Goal: Find specific page/section: Locate a particular part of the current website

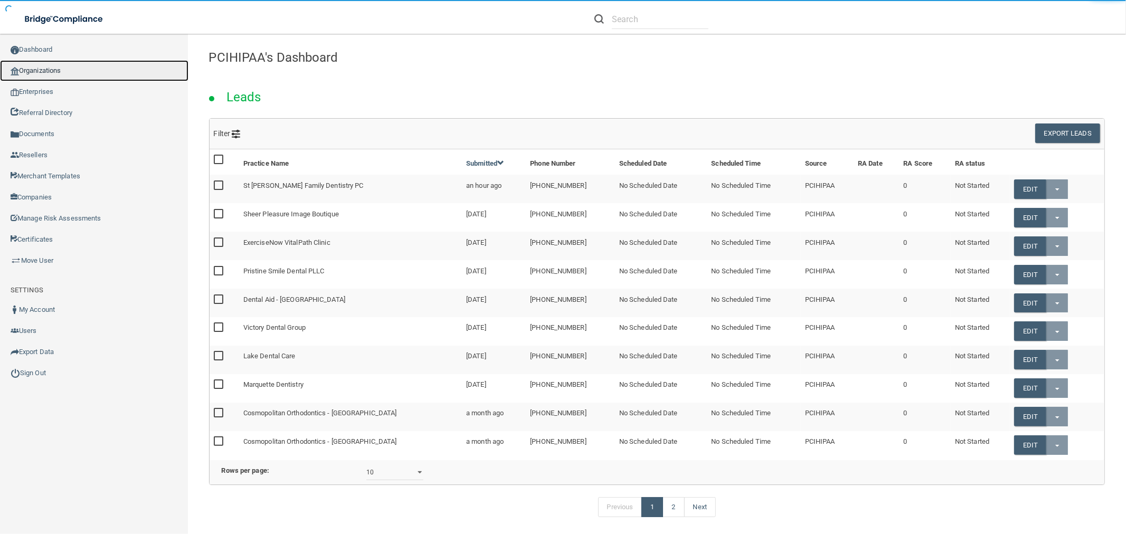
click at [90, 74] on link "Organizations" at bounding box center [94, 70] width 188 height 21
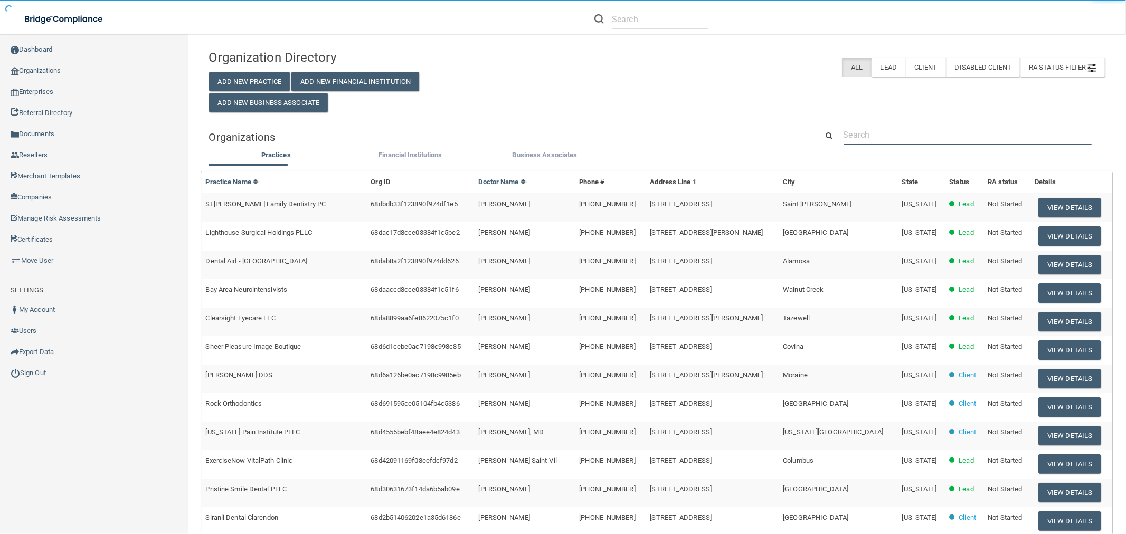
click at [888, 135] on input "text" at bounding box center [967, 135] width 248 height 20
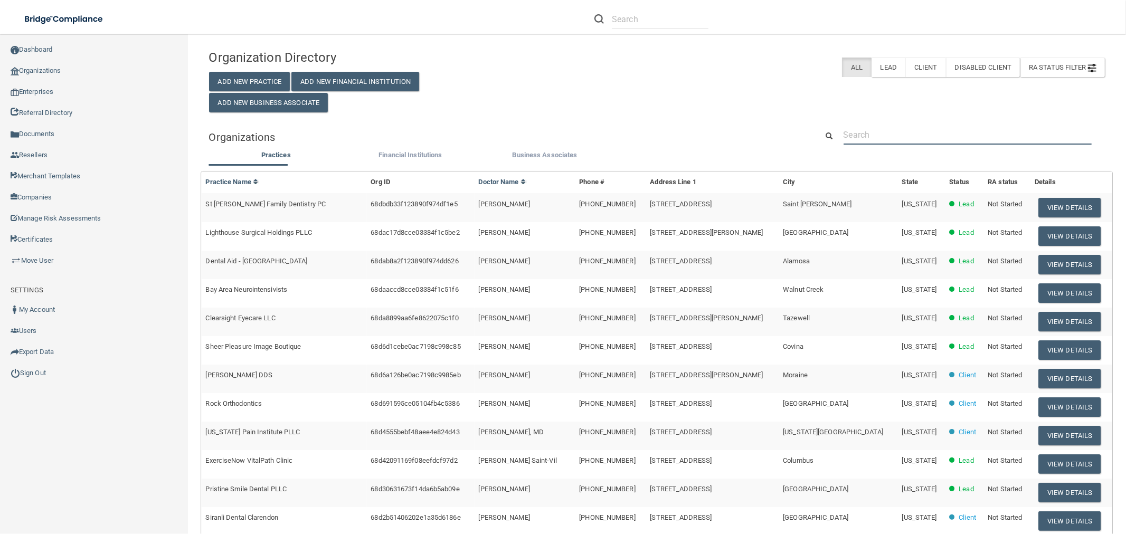
paste input "lighttouchlaserdentist@gmail.com"
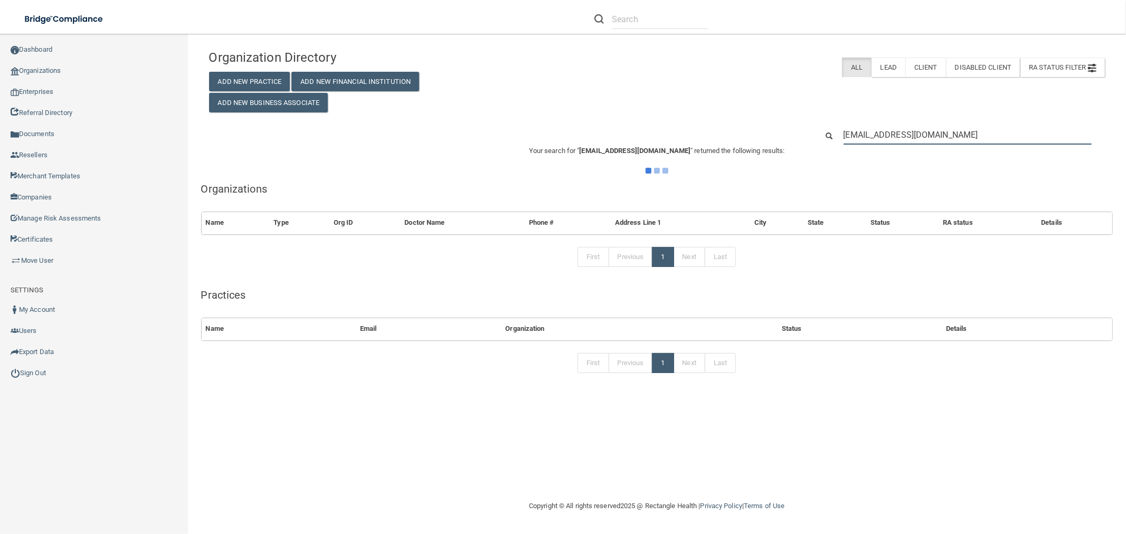
type input "lighttouchlaserdentist@gmail.com"
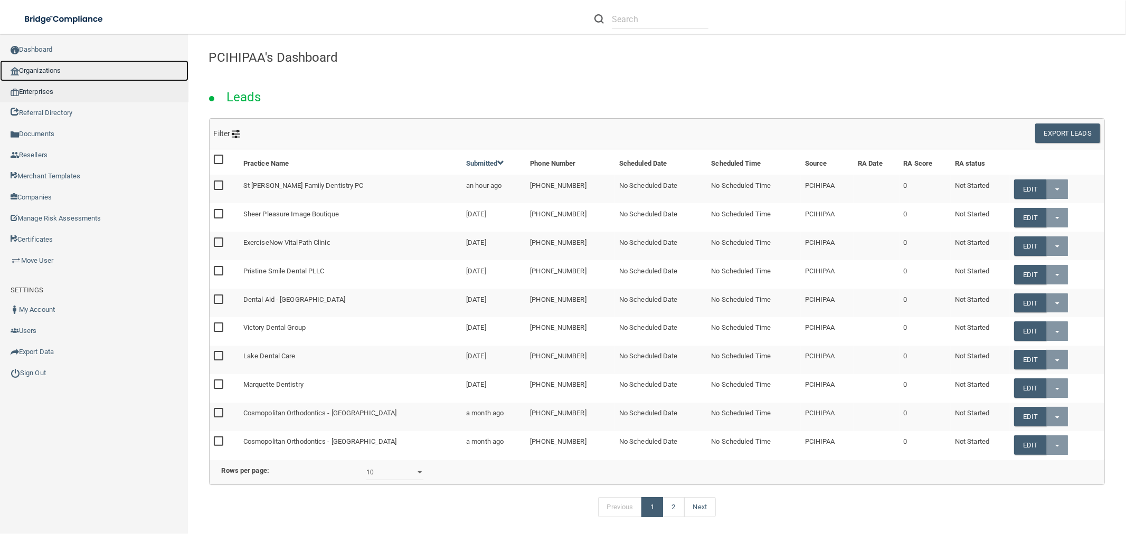
drag, startPoint x: 55, startPoint y: 66, endPoint x: 165, endPoint y: 87, distance: 111.7
click at [55, 66] on link "Organizations" at bounding box center [94, 70] width 188 height 21
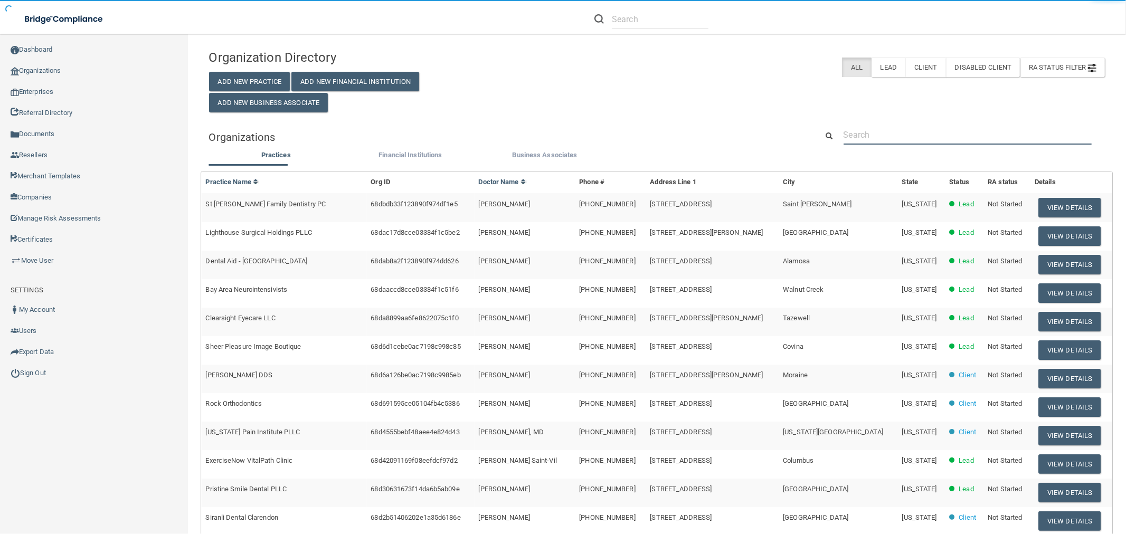
click at [960, 130] on input "text" at bounding box center [967, 135] width 248 height 20
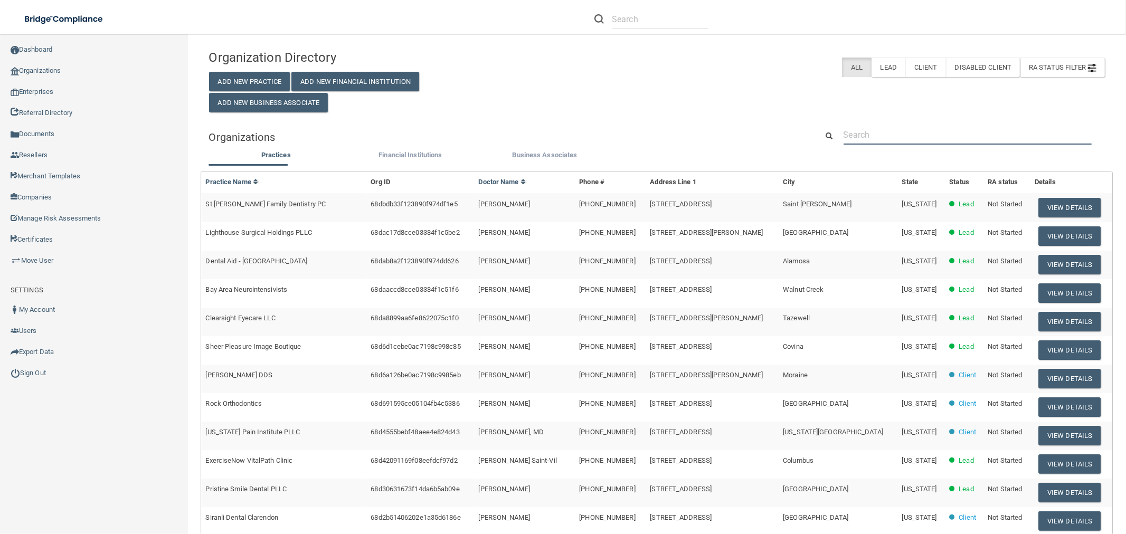
paste input "[PHONE_NUMBER]"
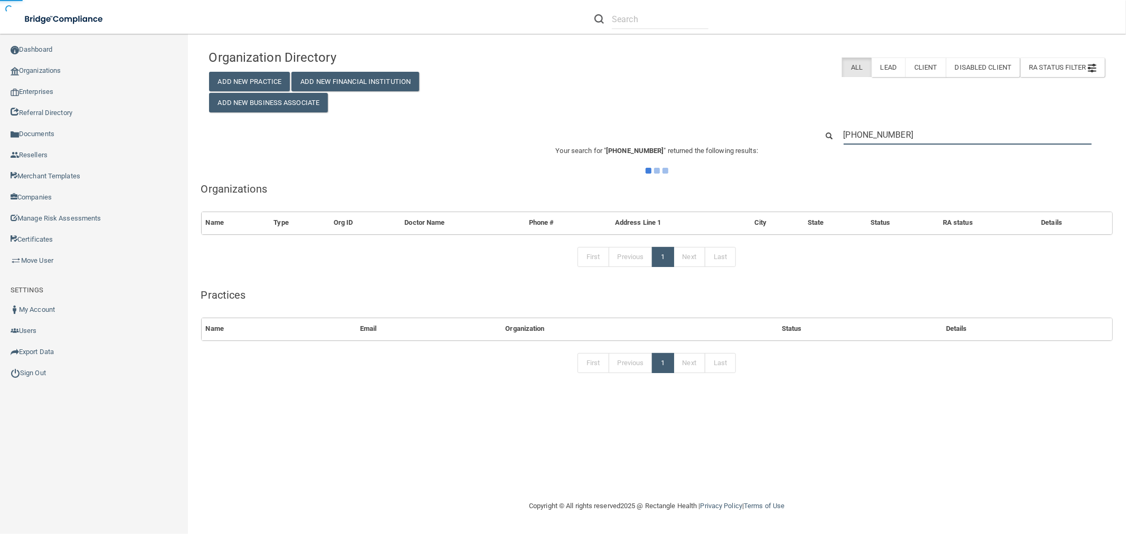
type input "[PHONE_NUMBER]"
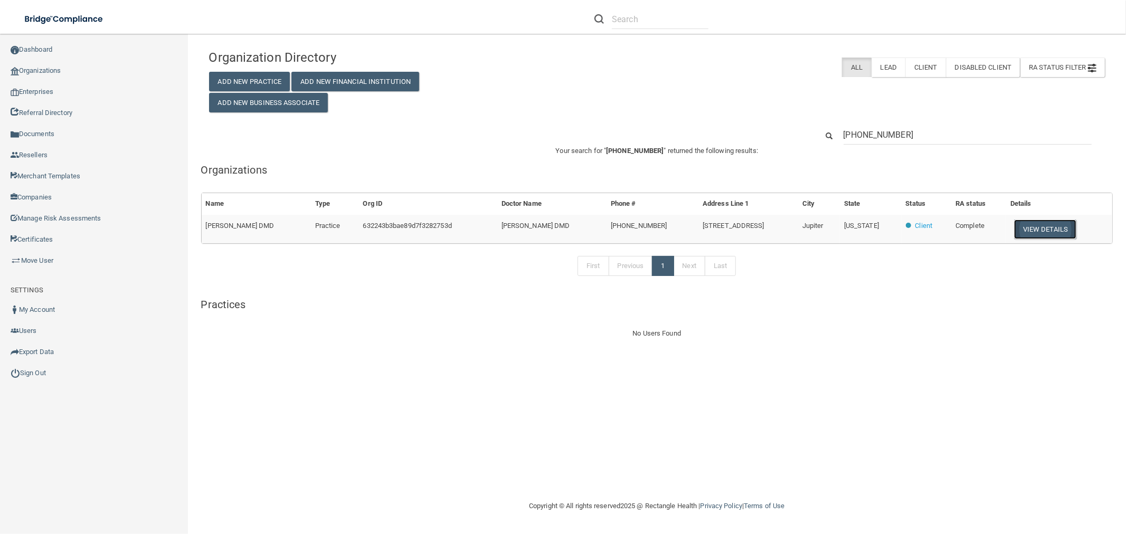
click at [1030, 224] on button "View Details" at bounding box center [1045, 230] width 62 height 20
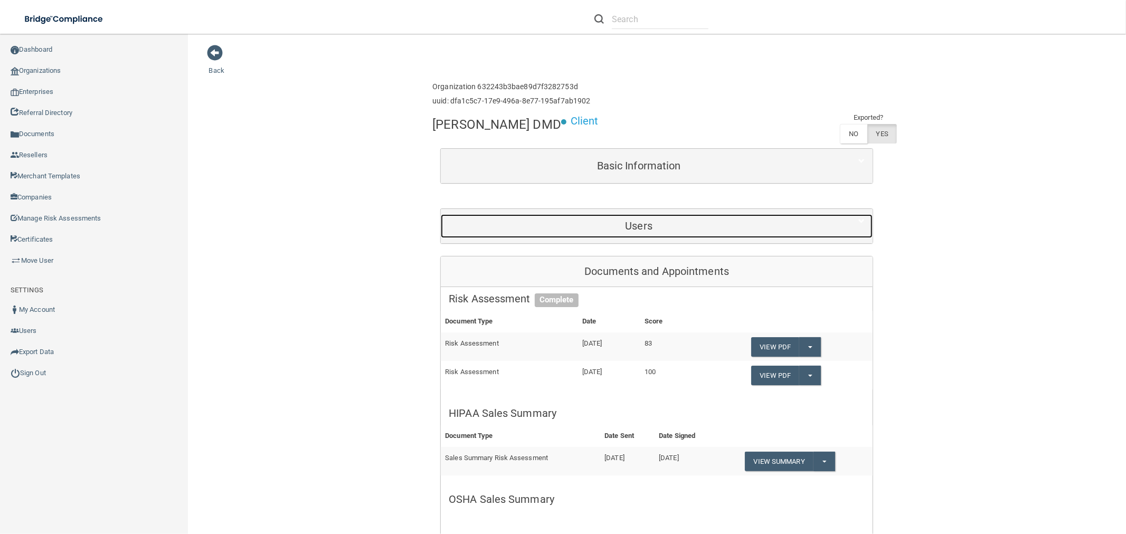
click at [632, 221] on h5 "Users" at bounding box center [639, 226] width 380 height 12
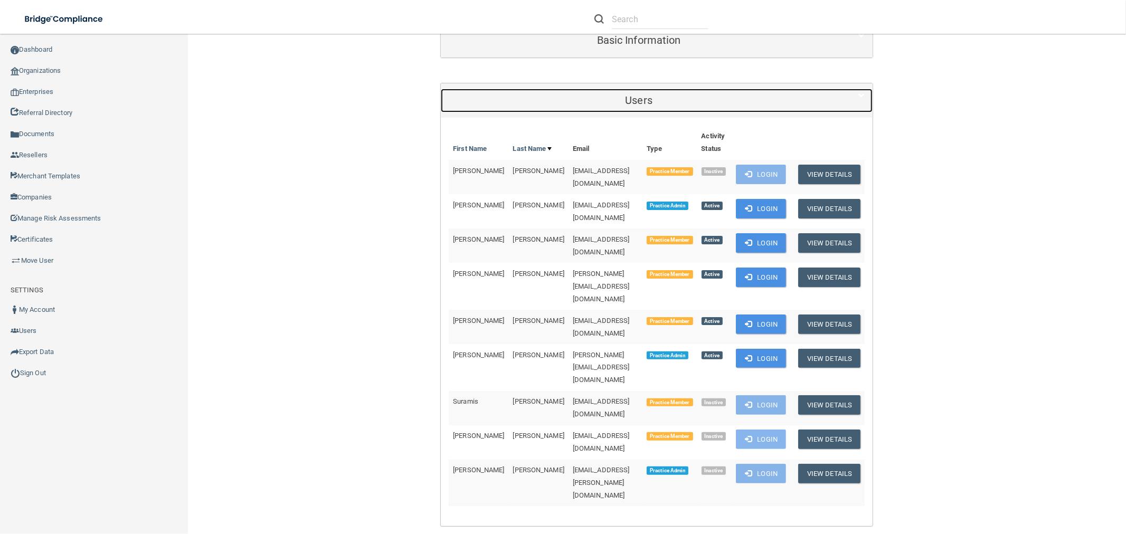
scroll to position [176, 0]
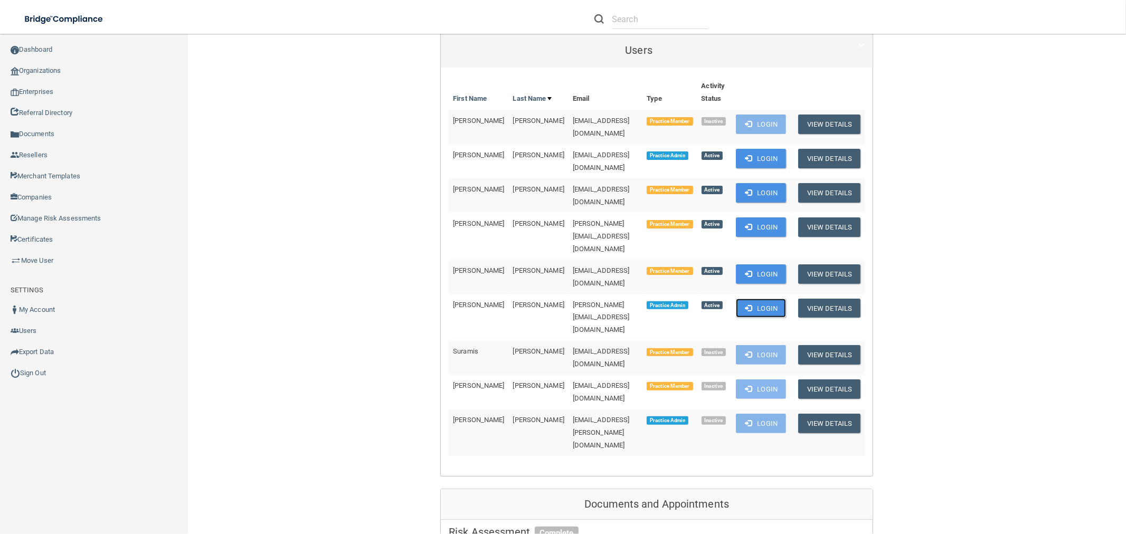
click at [775, 299] on button "Login" at bounding box center [761, 309] width 50 height 20
click at [82, 72] on link "Organizations" at bounding box center [94, 70] width 188 height 21
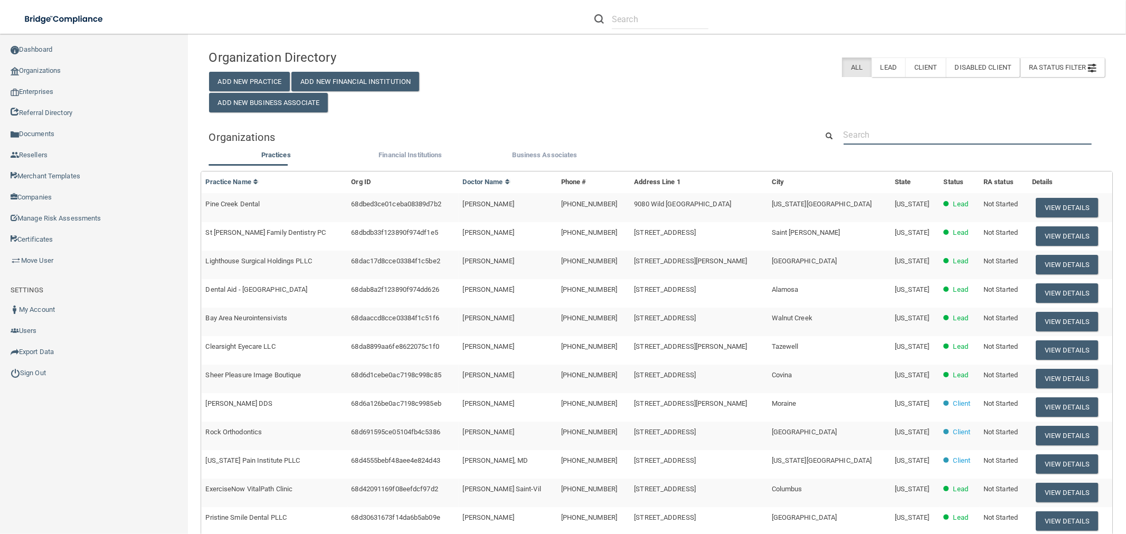
click at [878, 134] on input "text" at bounding box center [967, 135] width 248 height 20
paste input "[PHONE_NUMBER]"
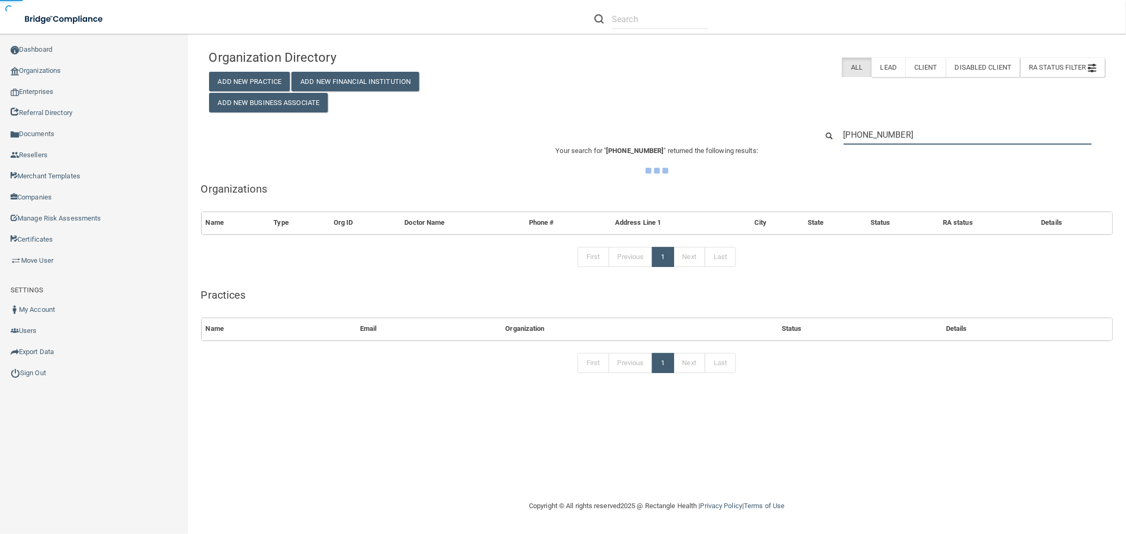
type input "[PHONE_NUMBER]"
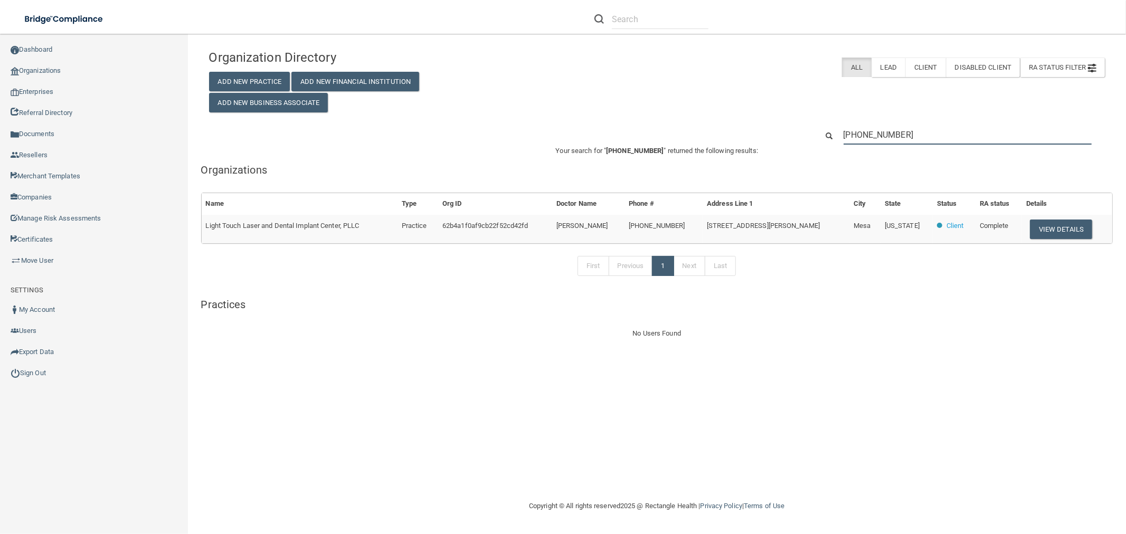
click at [996, 137] on input "[PHONE_NUMBER]" at bounding box center [967, 135] width 248 height 20
click at [994, 136] on input "[PHONE_NUMBER]" at bounding box center [967, 135] width 248 height 20
click at [994, 135] on input "[PHONE_NUMBER]" at bounding box center [967, 135] width 248 height 20
click at [1047, 230] on button "View Details" at bounding box center [1061, 230] width 62 height 20
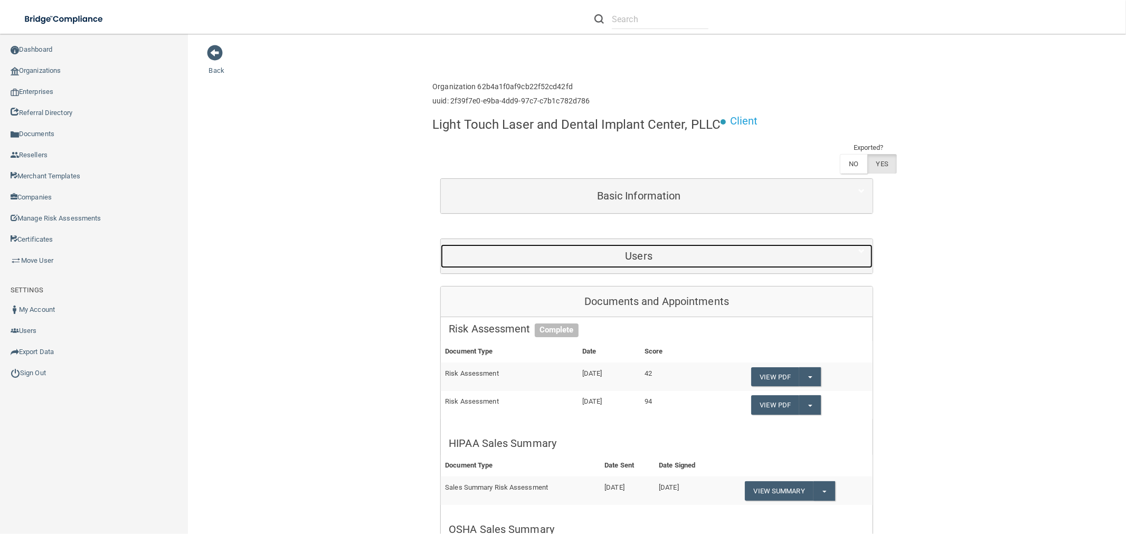
click at [647, 262] on div "Users" at bounding box center [639, 256] width 396 height 24
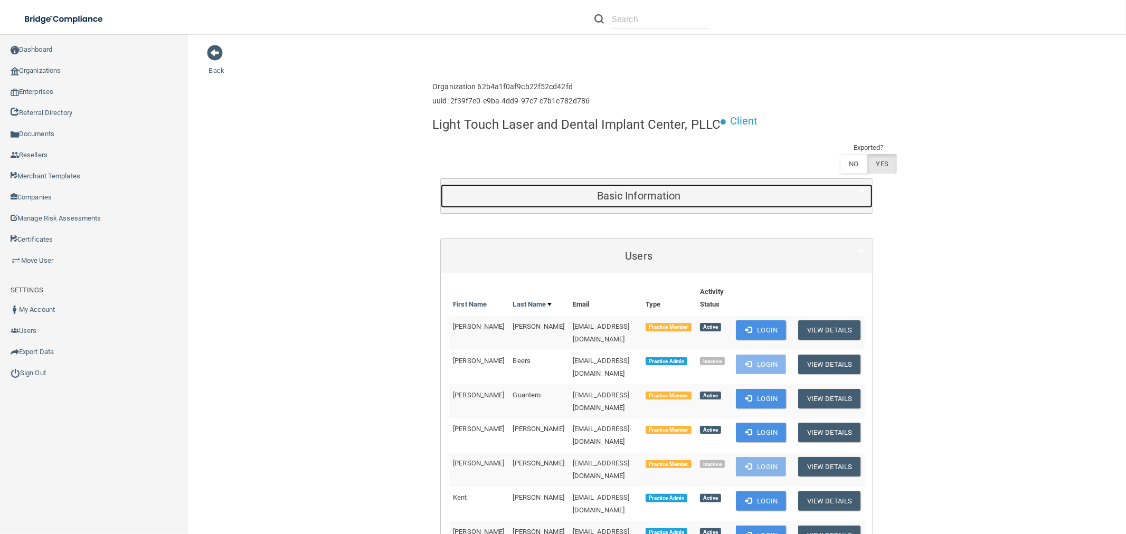
click at [648, 188] on div "Basic Information" at bounding box center [639, 196] width 396 height 24
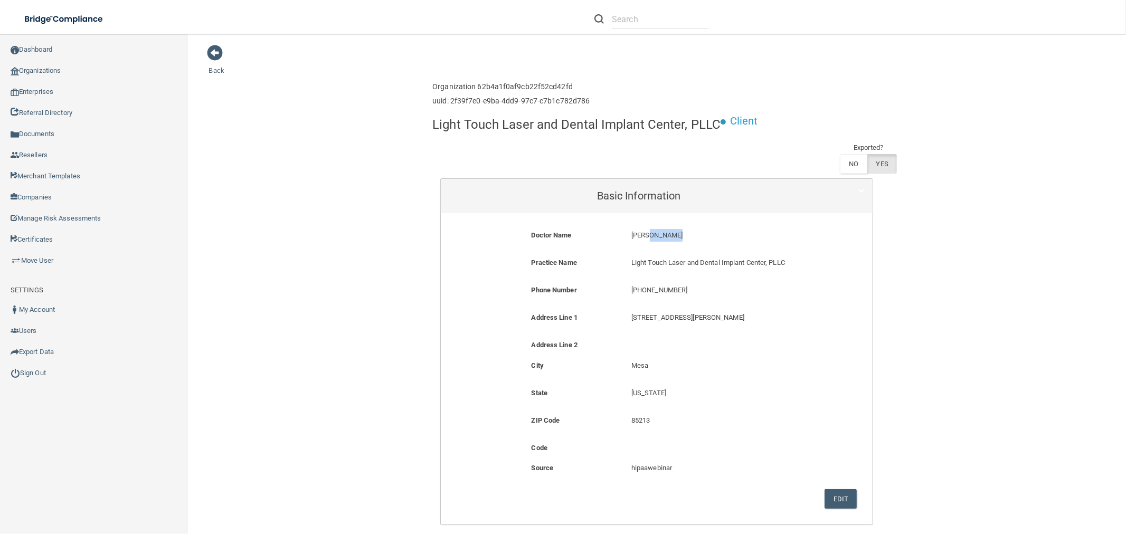
drag, startPoint x: 669, startPoint y: 234, endPoint x: 645, endPoint y: 236, distance: 24.9
click at [645, 236] on p "[PERSON_NAME]" at bounding box center [723, 235] width 184 height 13
copy p "[PERSON_NAME]"
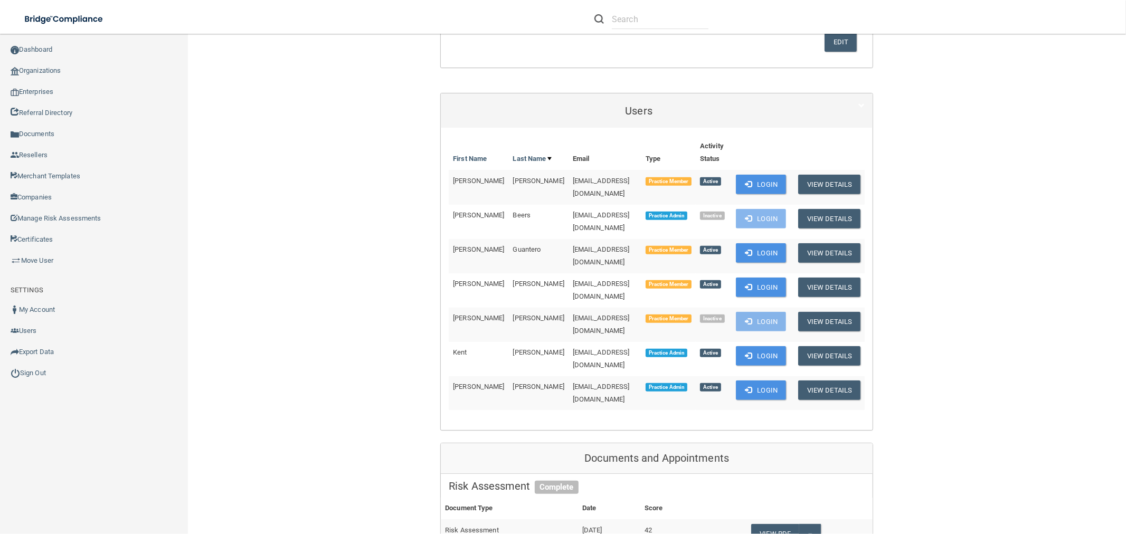
scroll to position [469, 0]
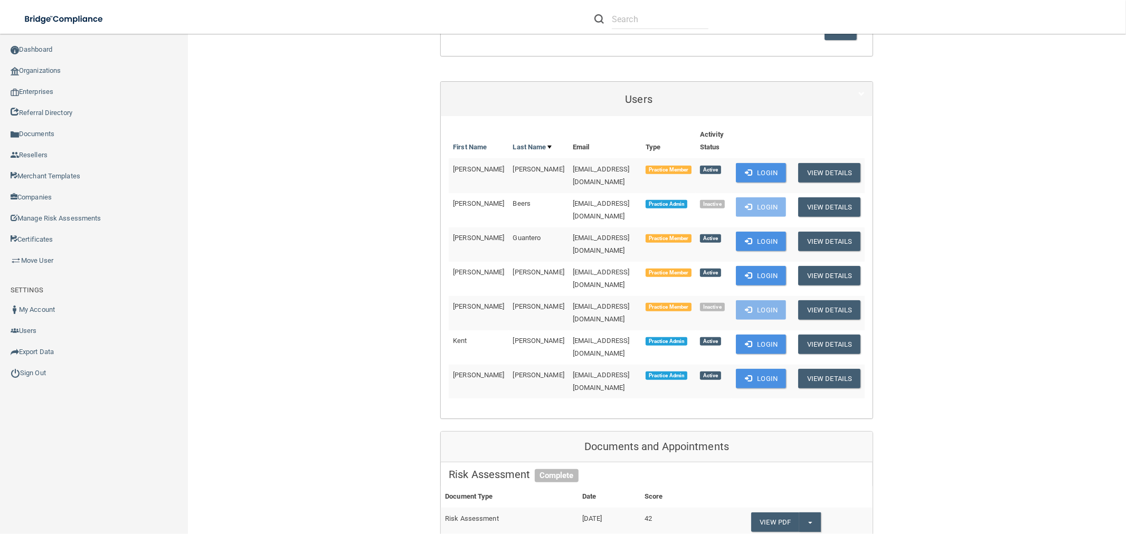
click at [513, 337] on span "[PERSON_NAME]" at bounding box center [538, 341] width 51 height 8
copy span "[PERSON_NAME]"
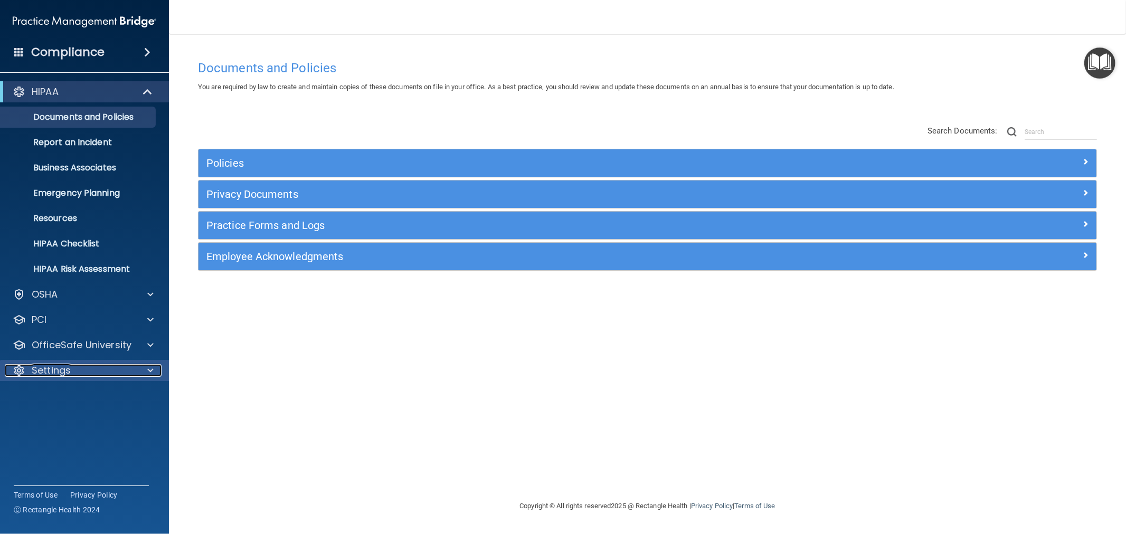
click at [53, 372] on p "Settings" at bounding box center [51, 370] width 39 height 13
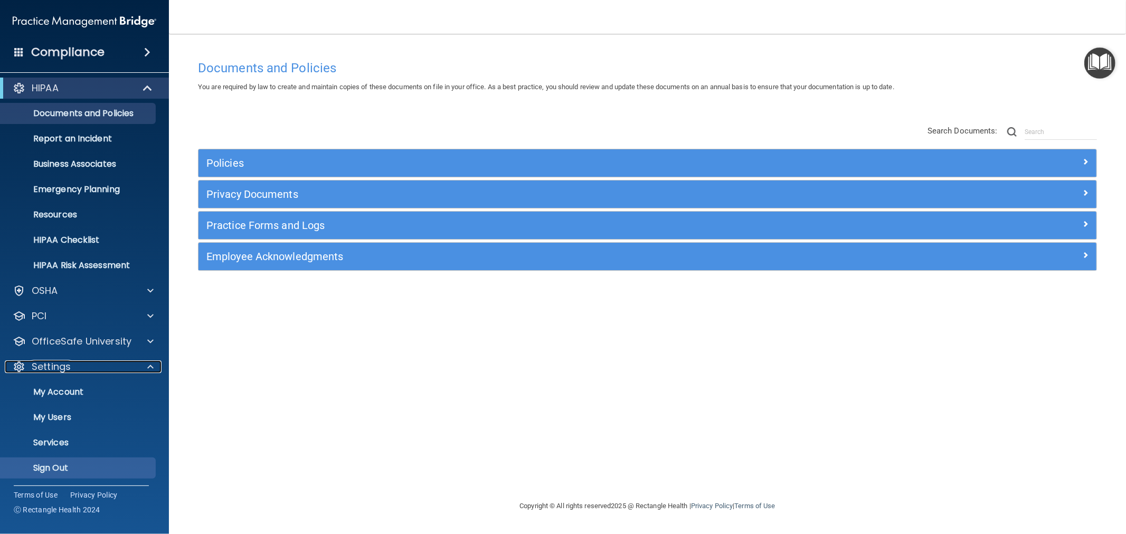
scroll to position [4, 0]
drag, startPoint x: 48, startPoint y: 463, endPoint x: 62, endPoint y: 442, distance: 26.2
click at [49, 463] on p "Sign Out" at bounding box center [79, 467] width 144 height 11
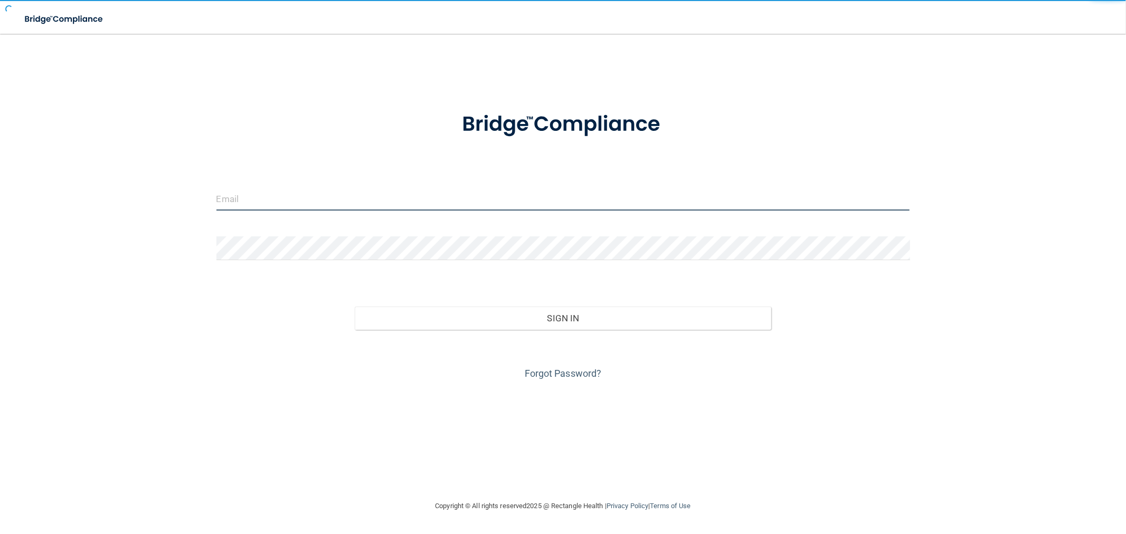
type input "clacys@pcihipaa.com"
